Goal: Transaction & Acquisition: Purchase product/service

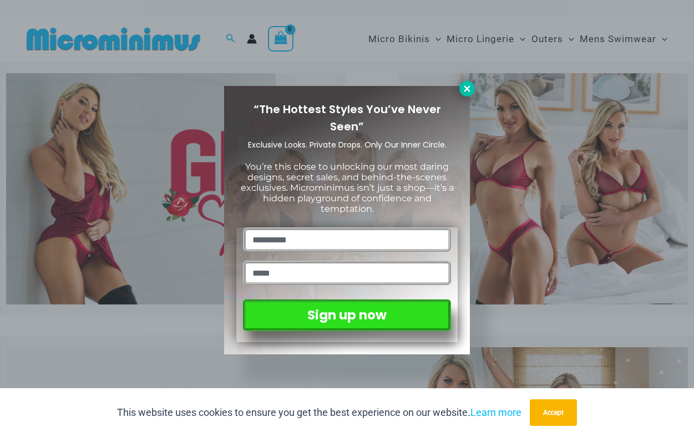
click at [465, 84] on icon at bounding box center [467, 89] width 10 height 10
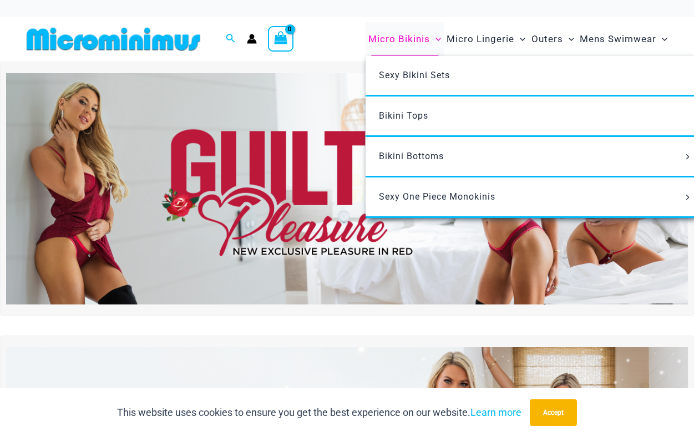
click at [409, 40] on span "Micro Bikinis" at bounding box center [399, 39] width 62 height 28
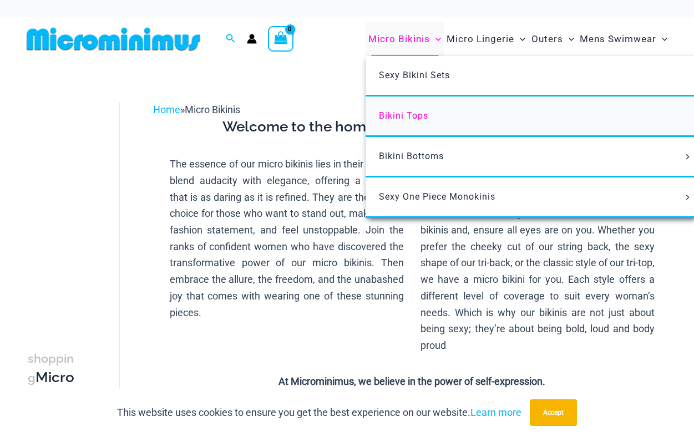
click at [410, 120] on span "Bikini Tops" at bounding box center [403, 115] width 49 height 11
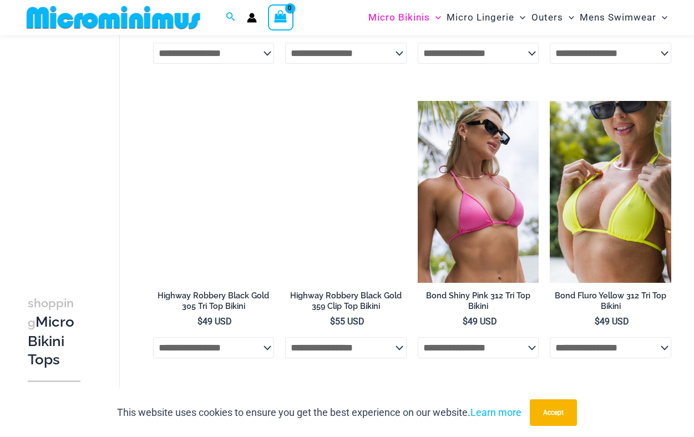
scroll to position [1251, 0]
